Goal: Information Seeking & Learning: Learn about a topic

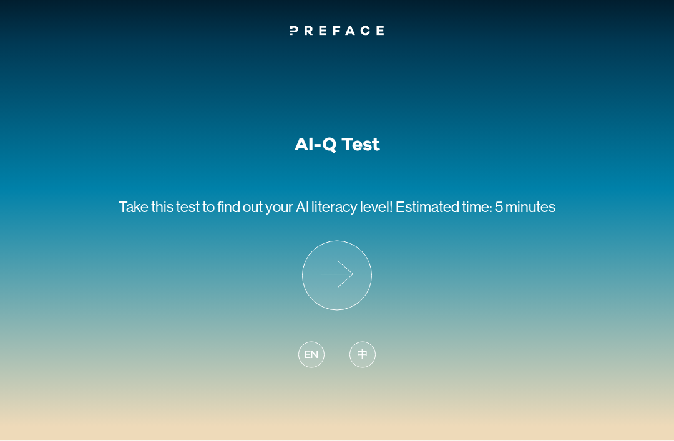
scroll to position [19, 0]
click at [348, 264] on icon at bounding box center [337, 276] width 69 height 69
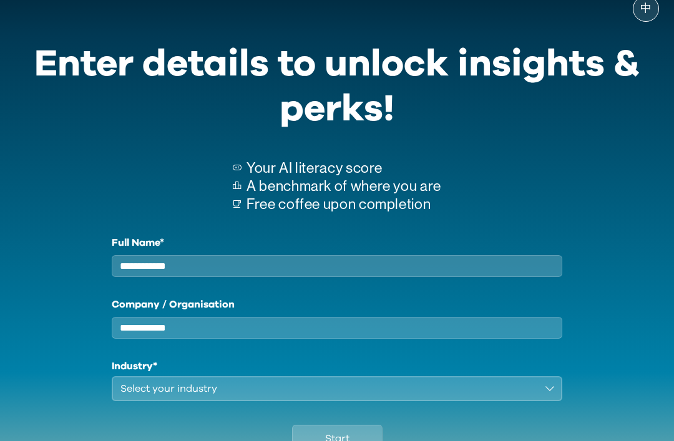
scroll to position [8, 0]
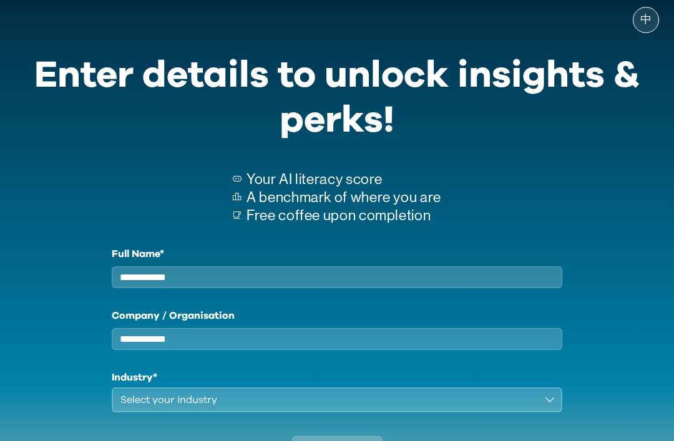
click at [476, 283] on input "Full Name*" at bounding box center [337, 278] width 451 height 22
type input "**********"
click at [523, 343] on input "Company / Organisation" at bounding box center [337, 339] width 451 height 22
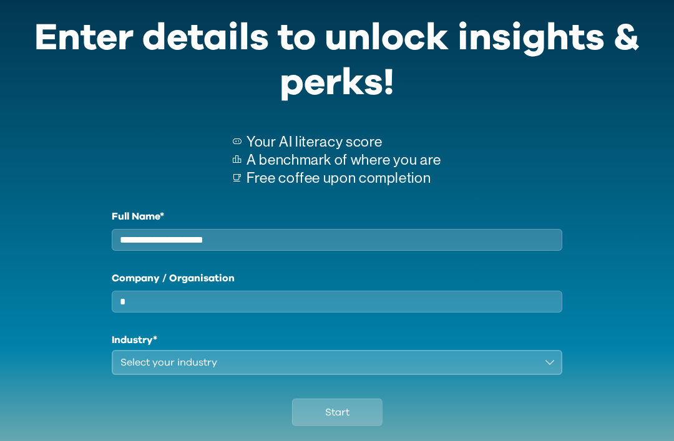
scroll to position [46, 0]
type input "****"
click at [596, 347] on div "**********" at bounding box center [337, 292] width 644 height 166
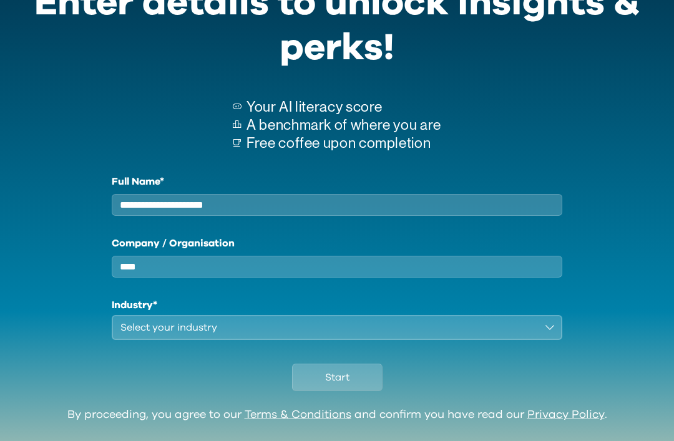
scroll to position [82, 0]
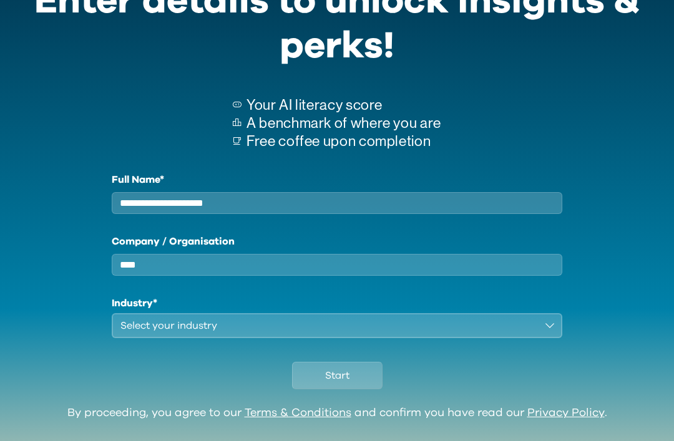
click at [552, 338] on button "Select your industry" at bounding box center [337, 325] width 451 height 25
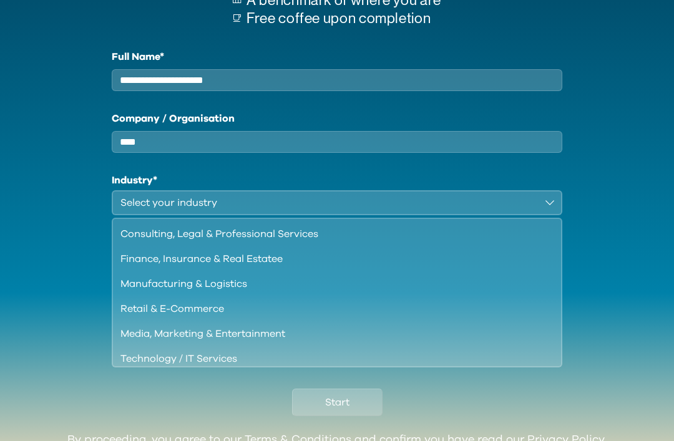
scroll to position [205, 0]
click at [239, 215] on button "Select your industry" at bounding box center [337, 202] width 451 height 25
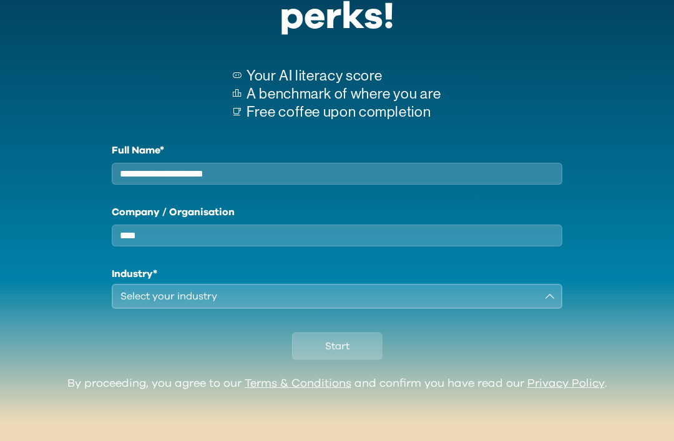
scroll to position [82, 0]
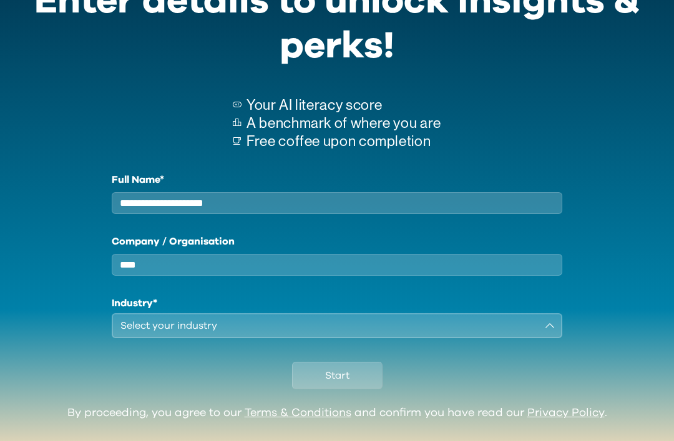
click at [234, 333] on div "Select your industry" at bounding box center [329, 325] width 416 height 15
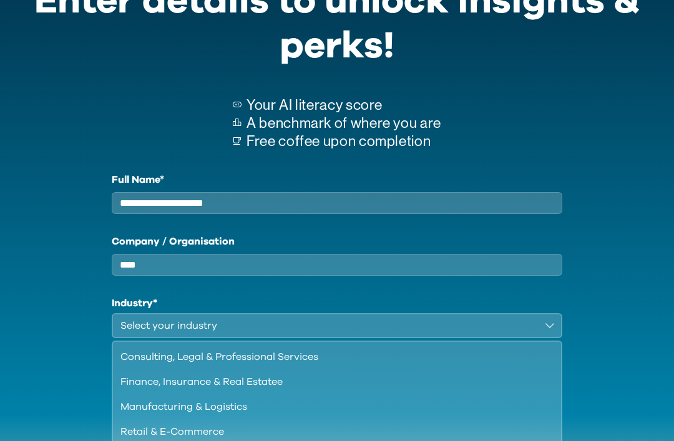
click at [631, 293] on div "**********" at bounding box center [337, 330] width 644 height 316
click at [604, 344] on div "**********" at bounding box center [337, 330] width 644 height 316
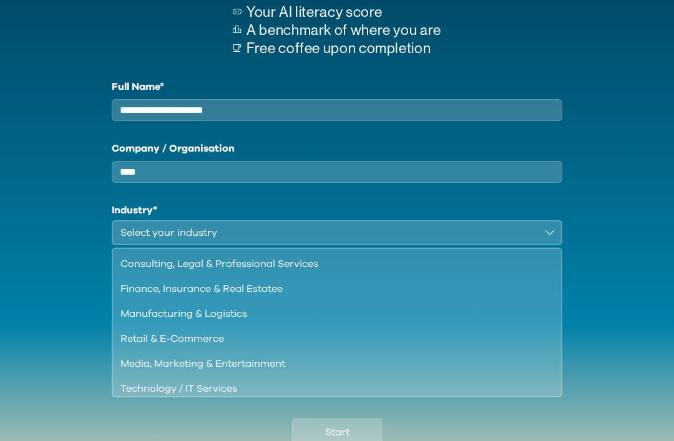
scroll to position [232, 0]
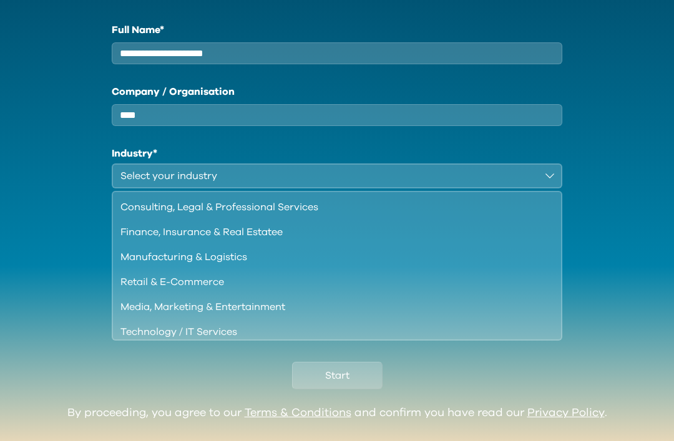
click at [347, 383] on span "Start" at bounding box center [337, 375] width 24 height 15
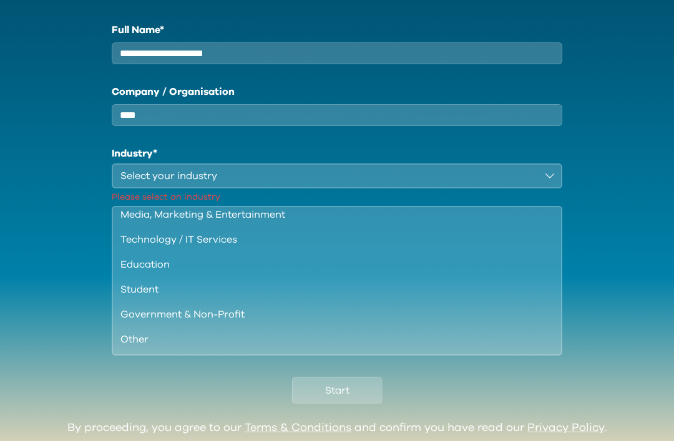
scroll to position [107, 0]
click at [152, 297] on div "Student" at bounding box center [330, 289] width 418 height 15
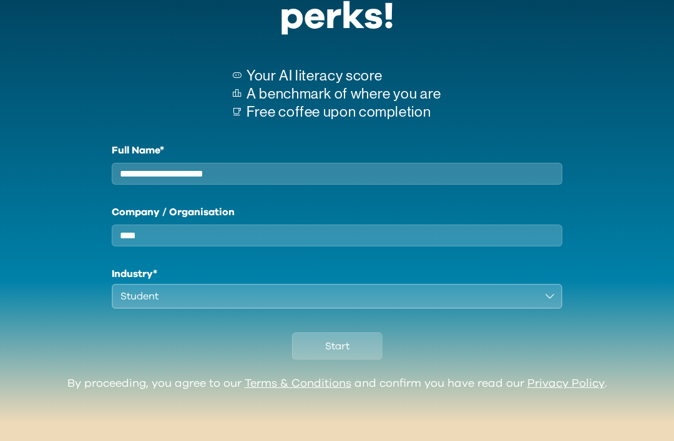
scroll to position [82, 0]
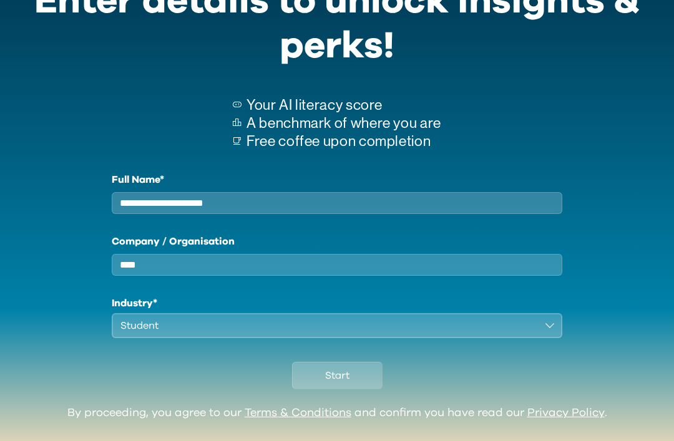
click at [337, 383] on span "Start" at bounding box center [337, 375] width 24 height 15
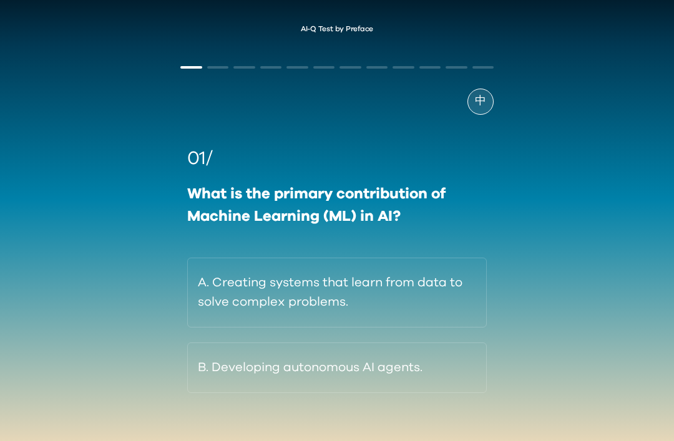
click at [397, 306] on button "A. Creating systems that learn from data to solve complex problems." at bounding box center [337, 293] width 300 height 70
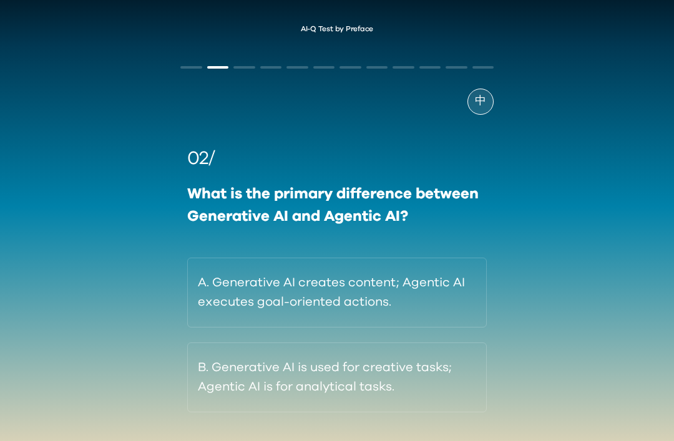
click at [428, 268] on button "A. Generative AI creates content; Agentic AI executes goal-oriented actions." at bounding box center [337, 293] width 300 height 70
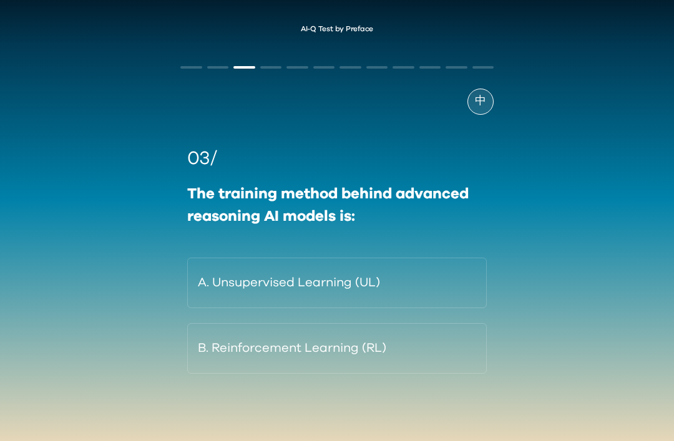
click at [458, 283] on button "A. Unsupervised Learning (UL)" at bounding box center [337, 283] width 300 height 51
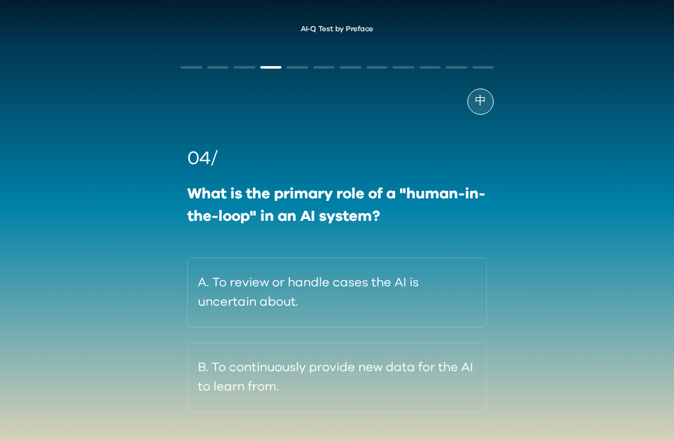
click at [406, 375] on button "B. To continuously provide new data for the AI to learn from." at bounding box center [337, 378] width 300 height 70
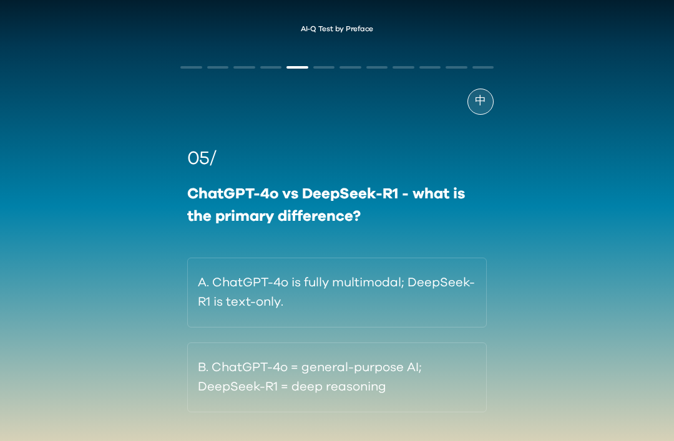
click at [415, 292] on button "A. ChatGPT-4o is fully multimodal; DeepSeek-R1 is text-only." at bounding box center [337, 293] width 300 height 70
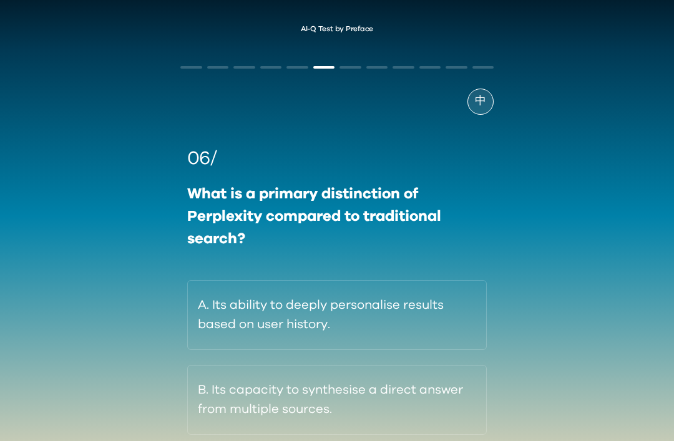
click at [430, 350] on button "A. Its ability to deeply personalise results based on user history." at bounding box center [337, 315] width 300 height 70
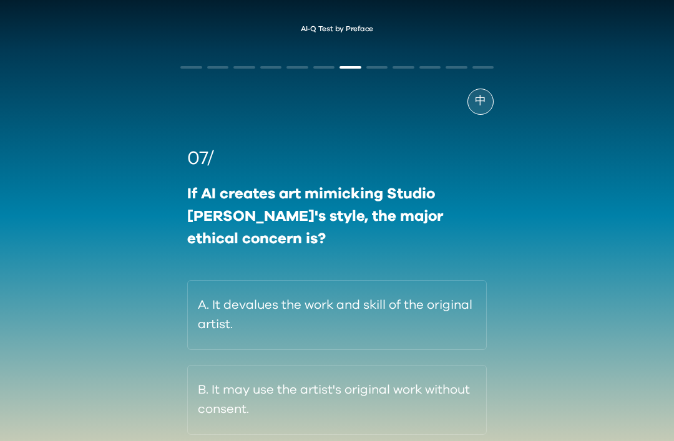
click at [421, 392] on button "B. It may use the artist's original work without consent." at bounding box center [337, 400] width 300 height 70
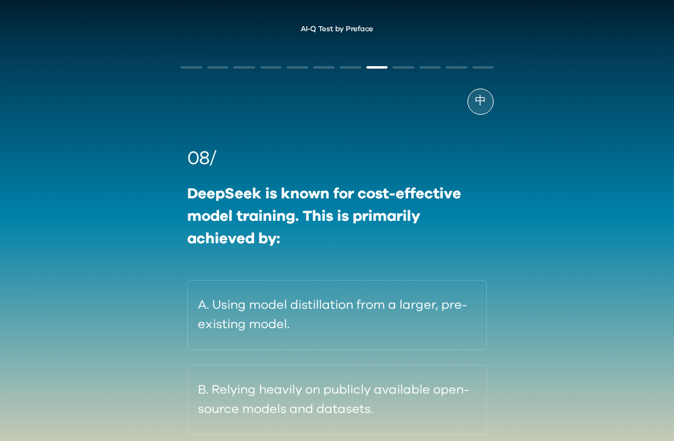
click at [204, 405] on button "B. Relying heavily on publicly available open-source models and datasets." at bounding box center [337, 400] width 300 height 70
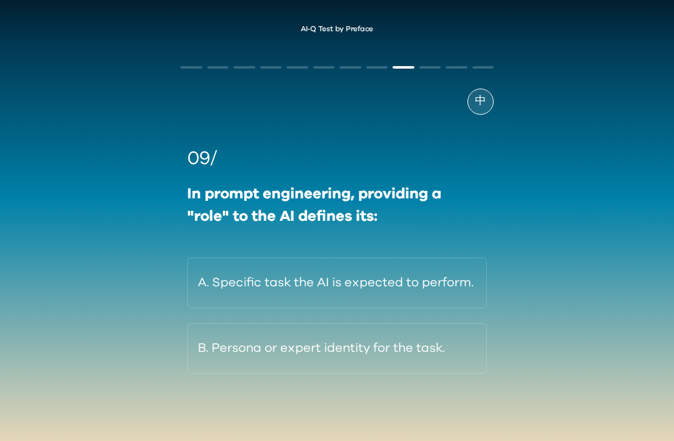
click at [439, 275] on button "A. Specific task the AI is expected to perform." at bounding box center [337, 283] width 300 height 51
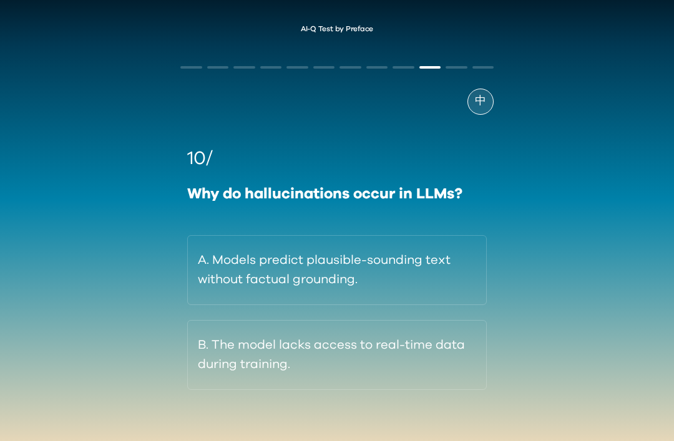
click at [438, 369] on button "B. The model lacks access to real-time data during training." at bounding box center [337, 355] width 300 height 70
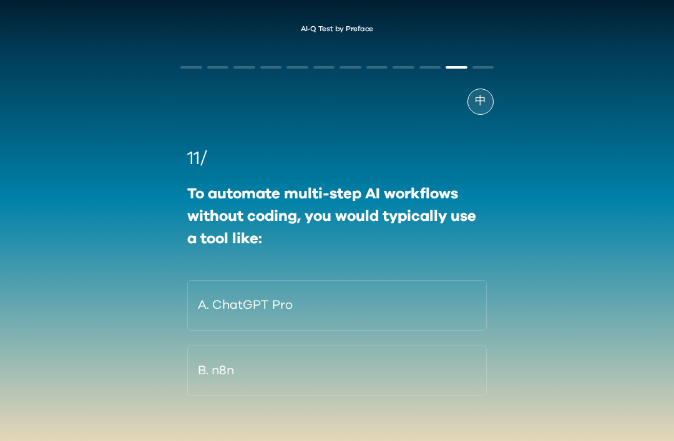
click at [373, 373] on button "B. n8n" at bounding box center [337, 371] width 300 height 51
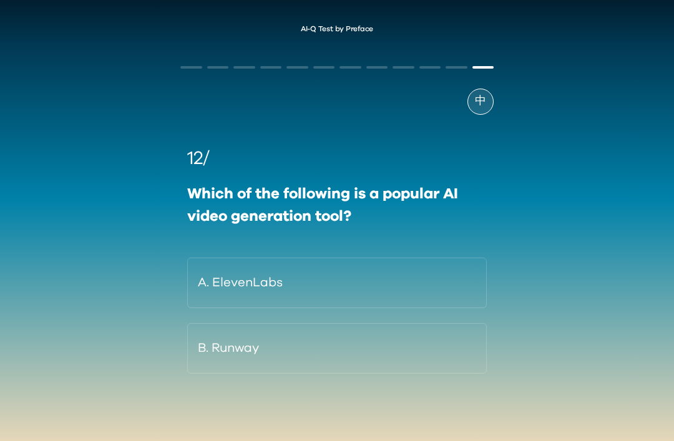
click at [376, 332] on button "B. Runway" at bounding box center [337, 348] width 300 height 51
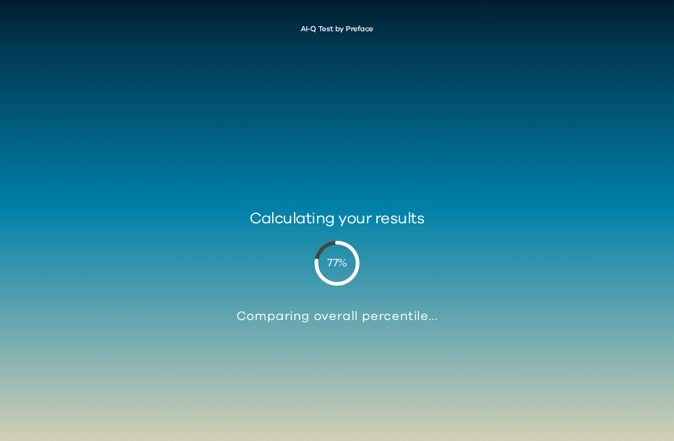
click at [374, 363] on div "Calculating your results 77 % Comparing overall percentile..." at bounding box center [337, 266] width 674 height 441
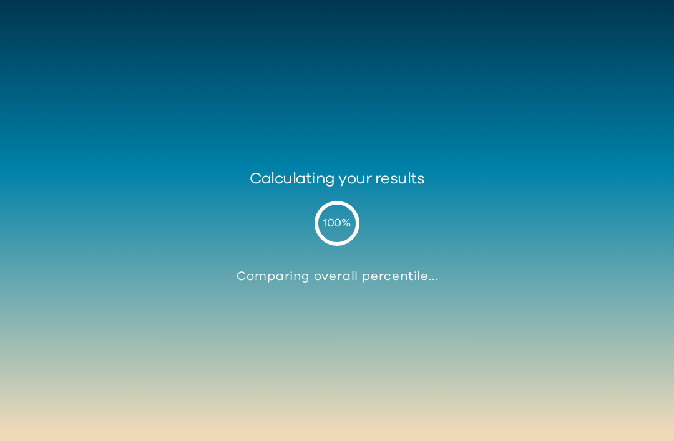
scroll to position [19, 0]
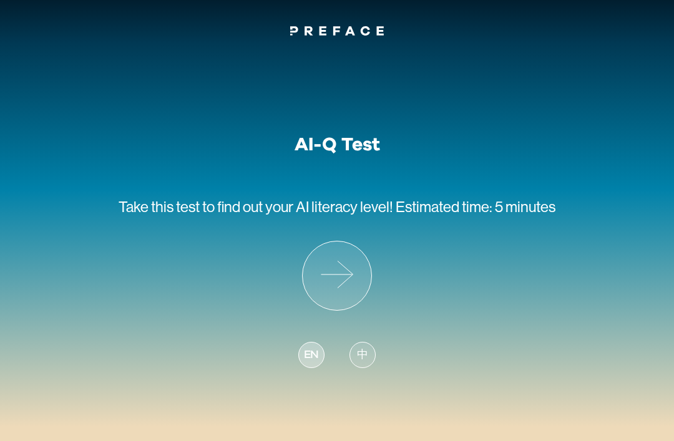
click at [314, 358] on span "EN" at bounding box center [311, 355] width 15 height 17
click at [342, 297] on icon at bounding box center [337, 276] width 69 height 69
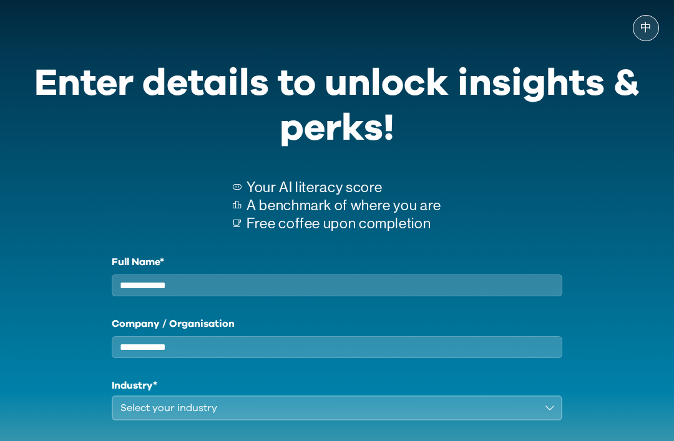
click at [471, 278] on input "Full Name*" at bounding box center [337, 286] width 451 height 22
type input "**********"
click at [398, 353] on input "Company / Organisation" at bounding box center [337, 348] width 451 height 22
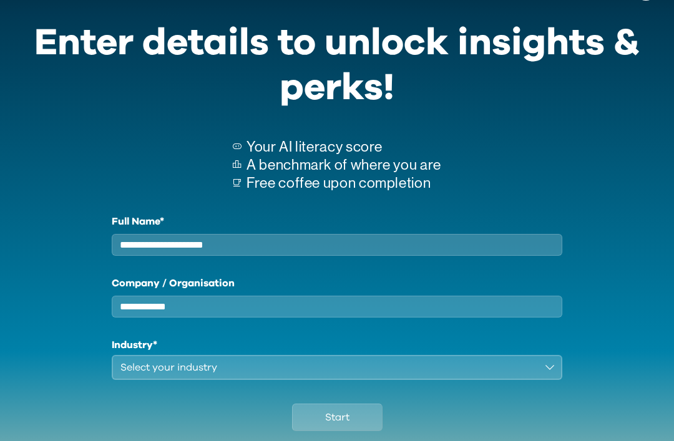
scroll to position [41, 0]
type input "****"
click at [222, 353] on h1 "Industry*" at bounding box center [337, 345] width 451 height 15
click at [221, 353] on h1 "Industry*" at bounding box center [337, 345] width 451 height 15
click at [554, 380] on button "Select your industry" at bounding box center [337, 367] width 451 height 25
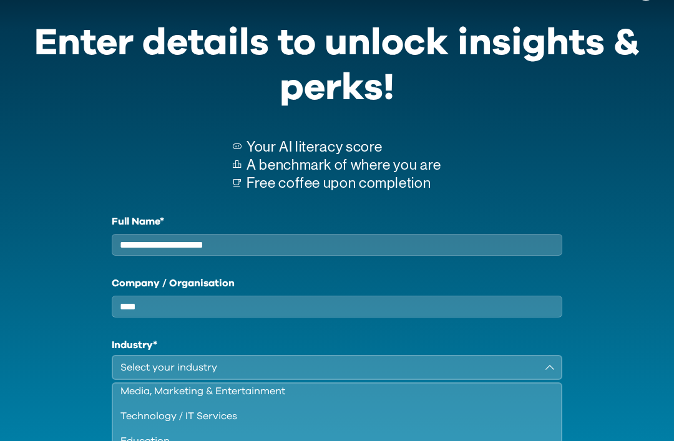
scroll to position [107, 0]
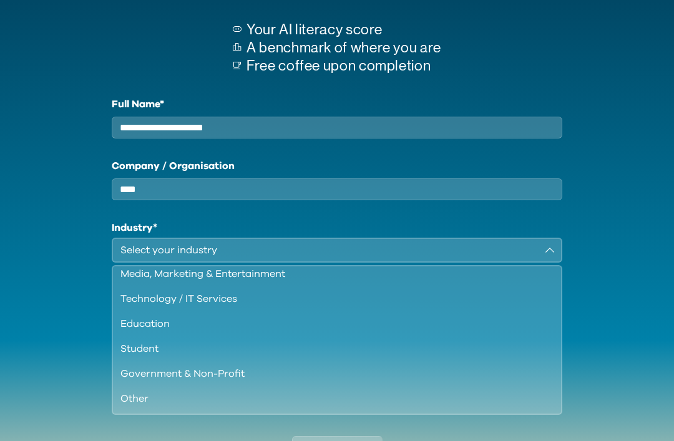
click at [156, 352] on li "Student" at bounding box center [337, 349] width 448 height 25
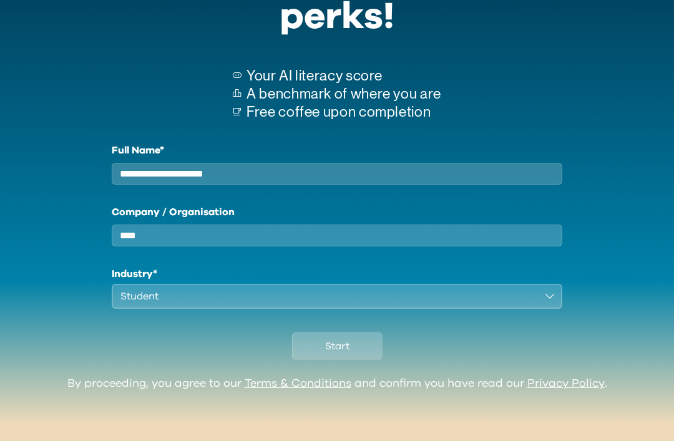
scroll to position [82, 0]
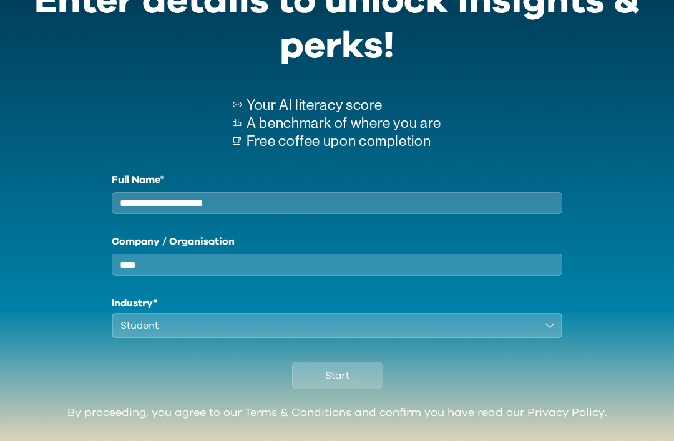
click at [367, 390] on button "Start" at bounding box center [337, 375] width 91 height 27
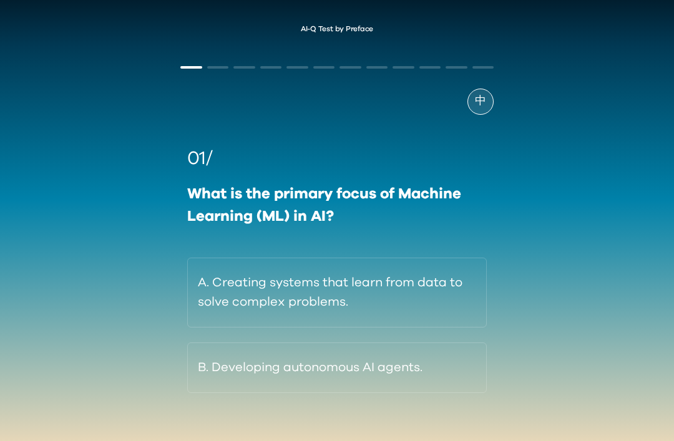
click at [416, 302] on button "A. Creating systems that learn from data to solve complex problems." at bounding box center [337, 293] width 300 height 70
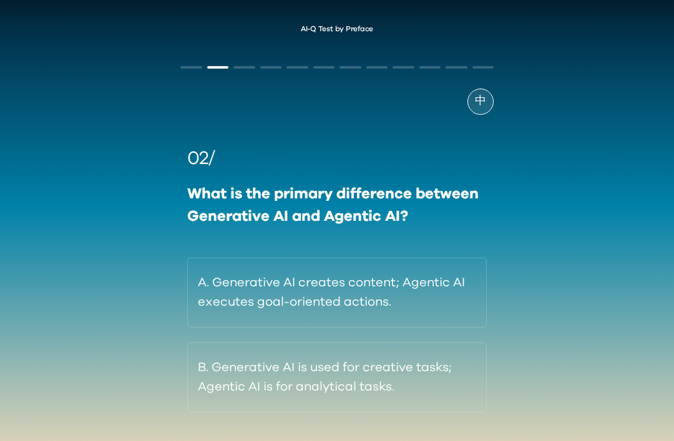
click at [464, 296] on button "A. Generative AI creates content; Agentic AI executes goal-oriented actions." at bounding box center [337, 293] width 300 height 70
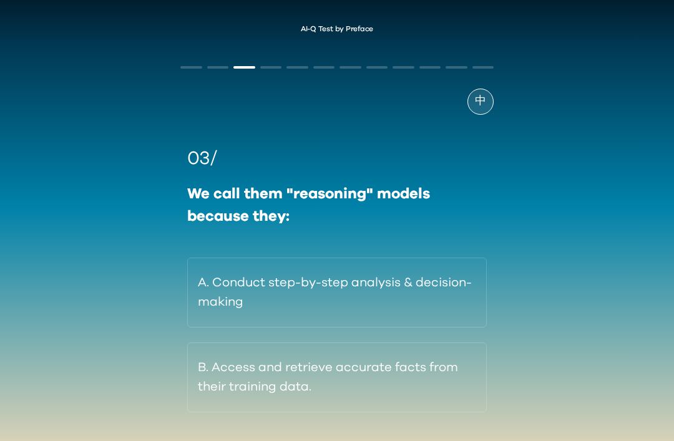
click at [410, 305] on button "A. Conduct step-by-step analysis & decision-making" at bounding box center [337, 293] width 300 height 70
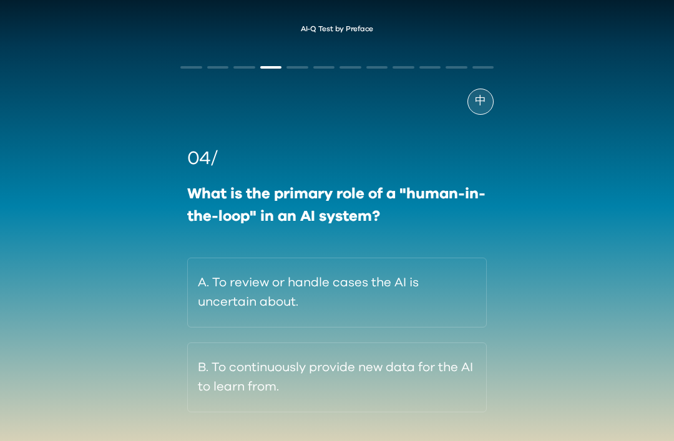
click at [433, 282] on button "A. To review or handle cases the AI is uncertain about." at bounding box center [337, 293] width 300 height 70
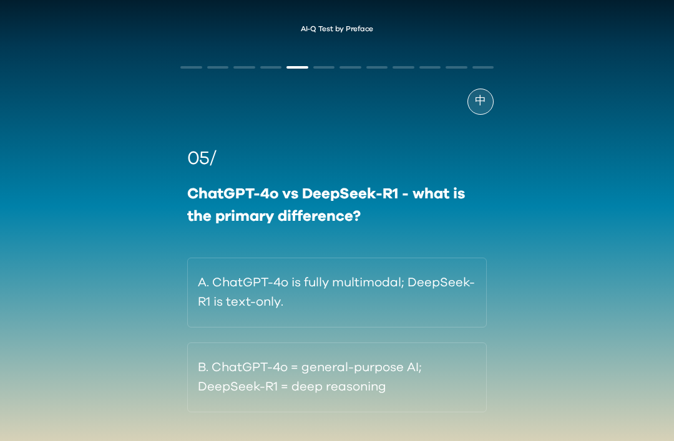
click at [446, 278] on button "A. ChatGPT-4o is fully multimodal; DeepSeek-R1 is text-only." at bounding box center [337, 293] width 300 height 70
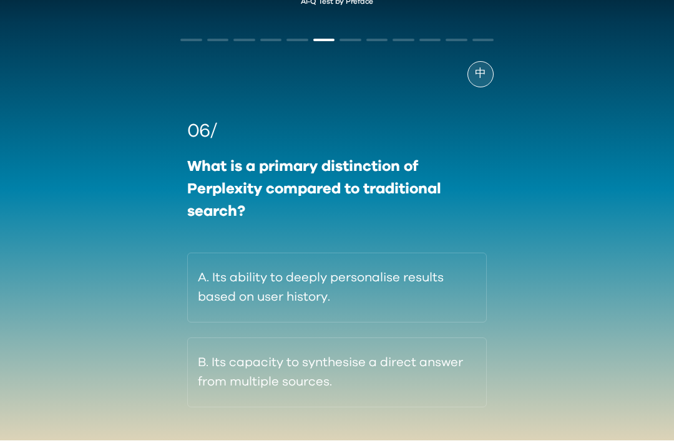
scroll to position [26, 0]
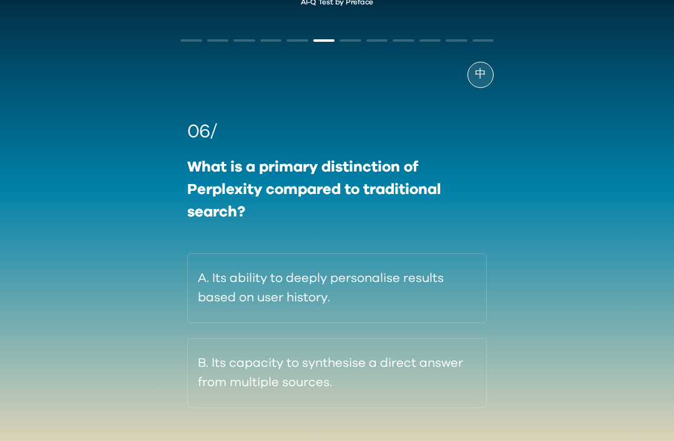
click at [439, 285] on button "A. Its ability to deeply personalise results based on user history." at bounding box center [337, 289] width 300 height 70
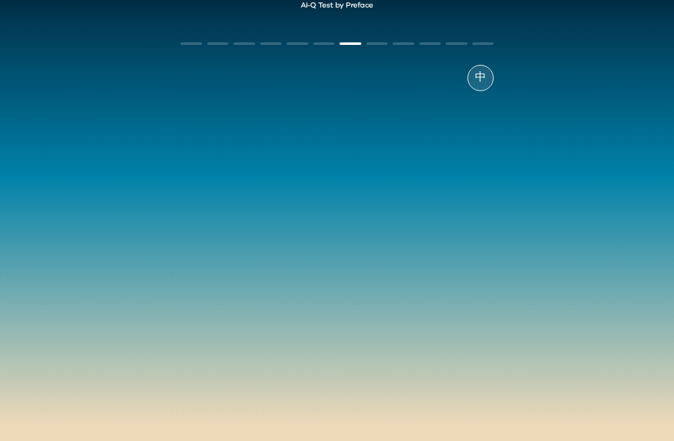
scroll to position [0, 0]
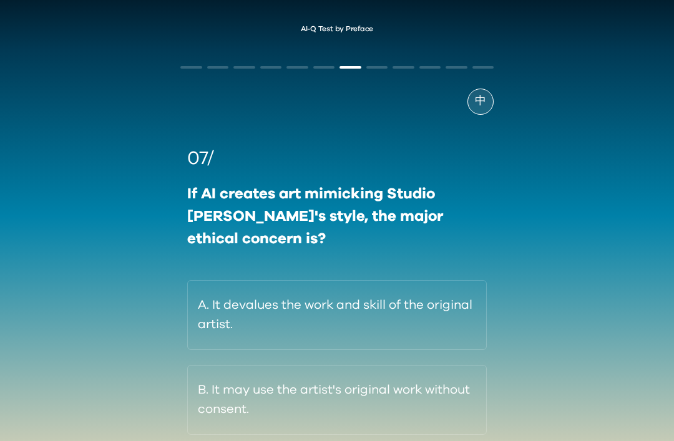
click at [462, 416] on button "B. It may use the artist's original work without consent." at bounding box center [337, 400] width 300 height 70
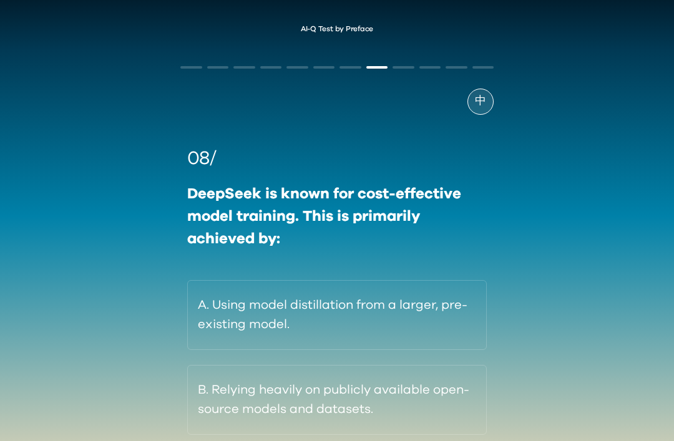
click at [453, 409] on button "B. Relying heavily on publicly available open-source models and datasets." at bounding box center [337, 400] width 300 height 70
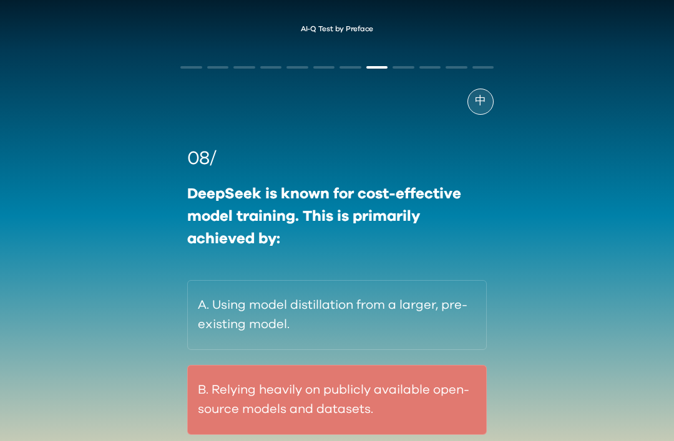
click at [162, 322] on div "AI-Q Test by Preface 中 08/ DeepSeek is known for cost-effective model training.…" at bounding box center [337, 258] width 674 height 492
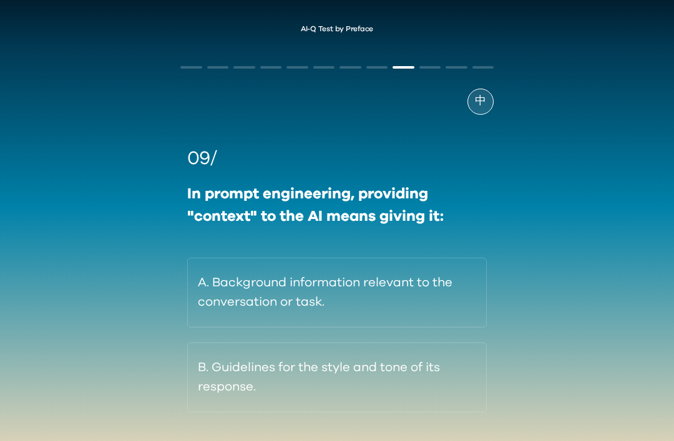
click at [392, 397] on button "B. Guidelines for the style and tone of its response." at bounding box center [337, 378] width 300 height 70
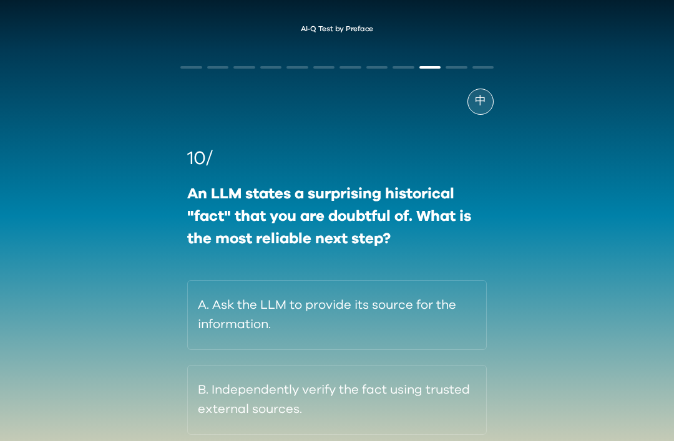
click at [290, 394] on button "B. Independently verify the fact using trusted external sources." at bounding box center [337, 400] width 300 height 70
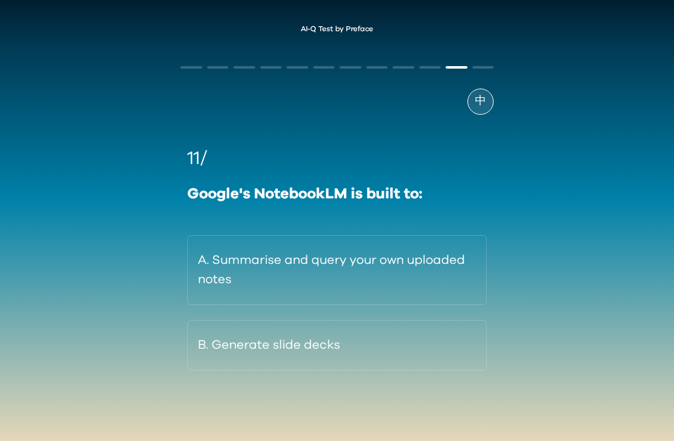
scroll to position [1, 0]
click at [277, 270] on button "A. Summarise and query your own uploaded notes" at bounding box center [337, 270] width 300 height 70
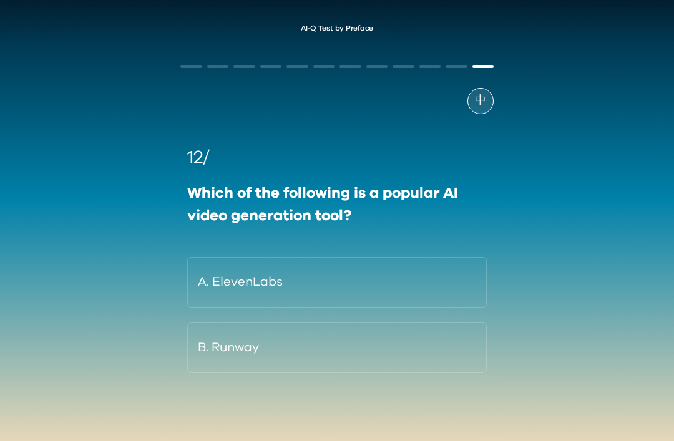
click at [416, 363] on button "B. Runway" at bounding box center [337, 348] width 300 height 51
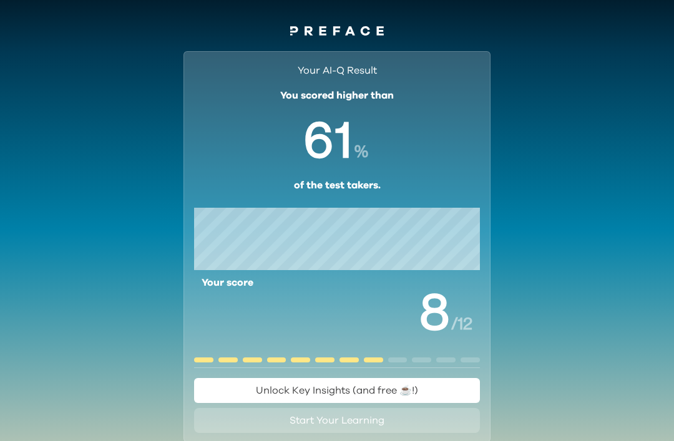
scroll to position [1, 0]
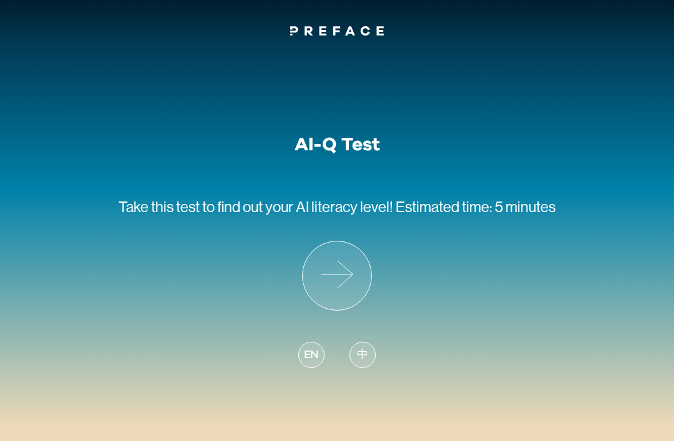
click at [359, 288] on icon at bounding box center [337, 276] width 69 height 69
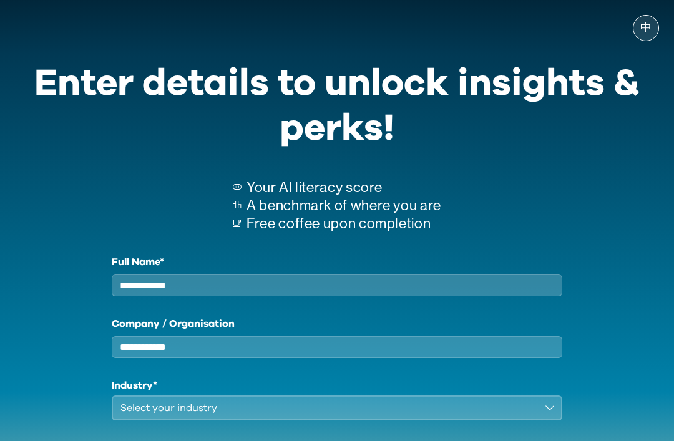
click at [420, 281] on input "Full Name*" at bounding box center [337, 286] width 451 height 22
type input "**********"
click at [500, 354] on input "Company / Organisation" at bounding box center [337, 348] width 451 height 22
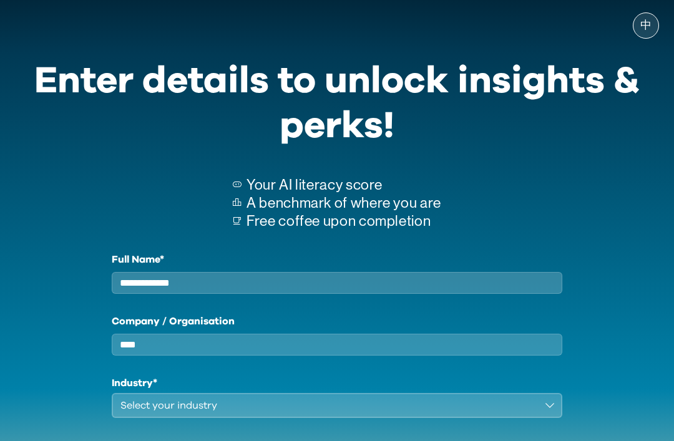
scroll to position [82, 0]
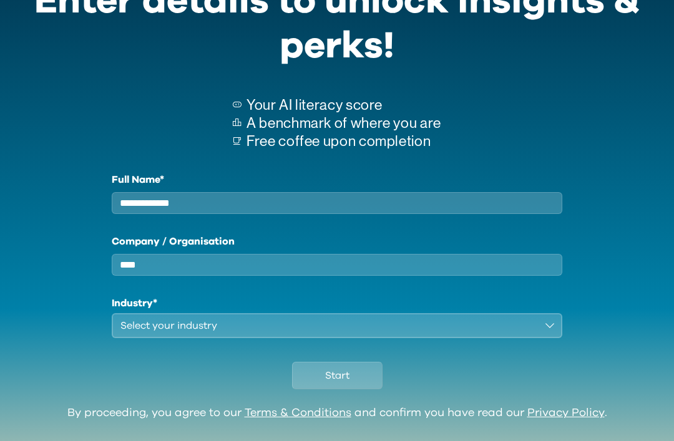
type input "****"
click at [300, 333] on div "Select your industry" at bounding box center [329, 325] width 416 height 15
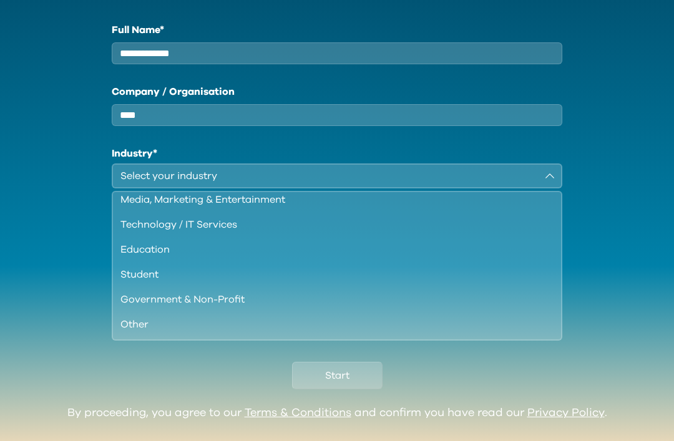
scroll to position [107, 0]
click at [147, 282] on div "Student" at bounding box center [330, 274] width 418 height 15
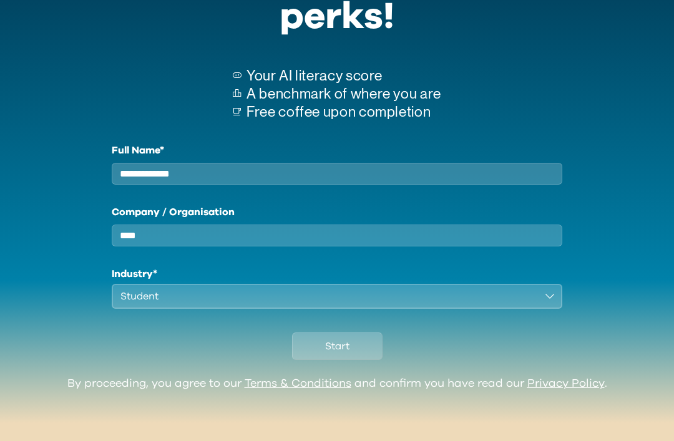
scroll to position [82, 0]
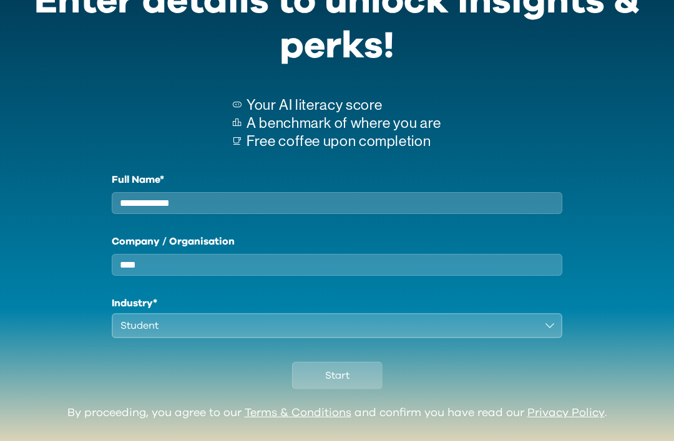
click at [358, 390] on button "Start" at bounding box center [337, 375] width 91 height 27
